Goal: Information Seeking & Learning: Check status

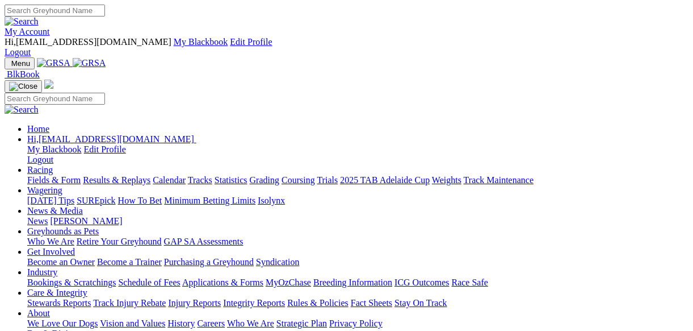
drag, startPoint x: 0, startPoint y: 0, endPoint x: 183, endPoint y: 46, distance: 188.6
click at [53, 165] on link "Racing" at bounding box center [40, 170] width 26 height 10
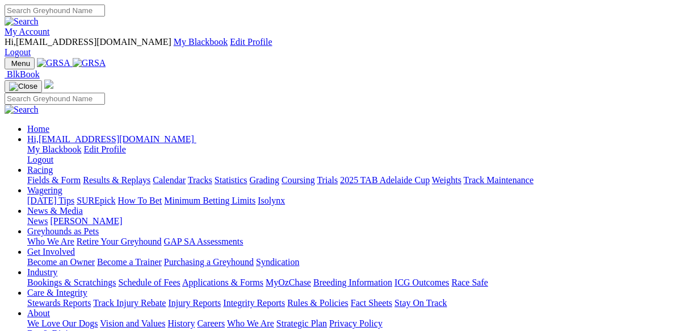
click at [151, 175] on link "Results & Replays" at bounding box center [117, 180] width 68 height 10
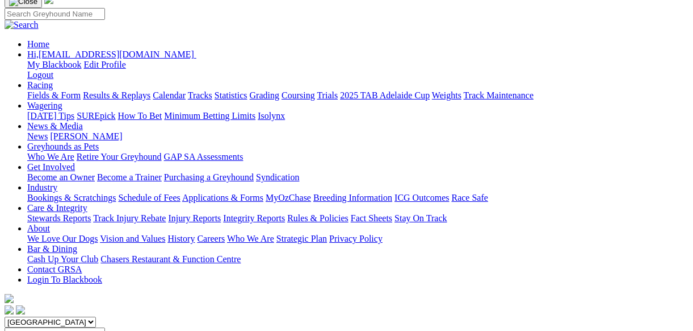
scroll to position [106, 0]
